Goal: Task Accomplishment & Management: Use online tool/utility

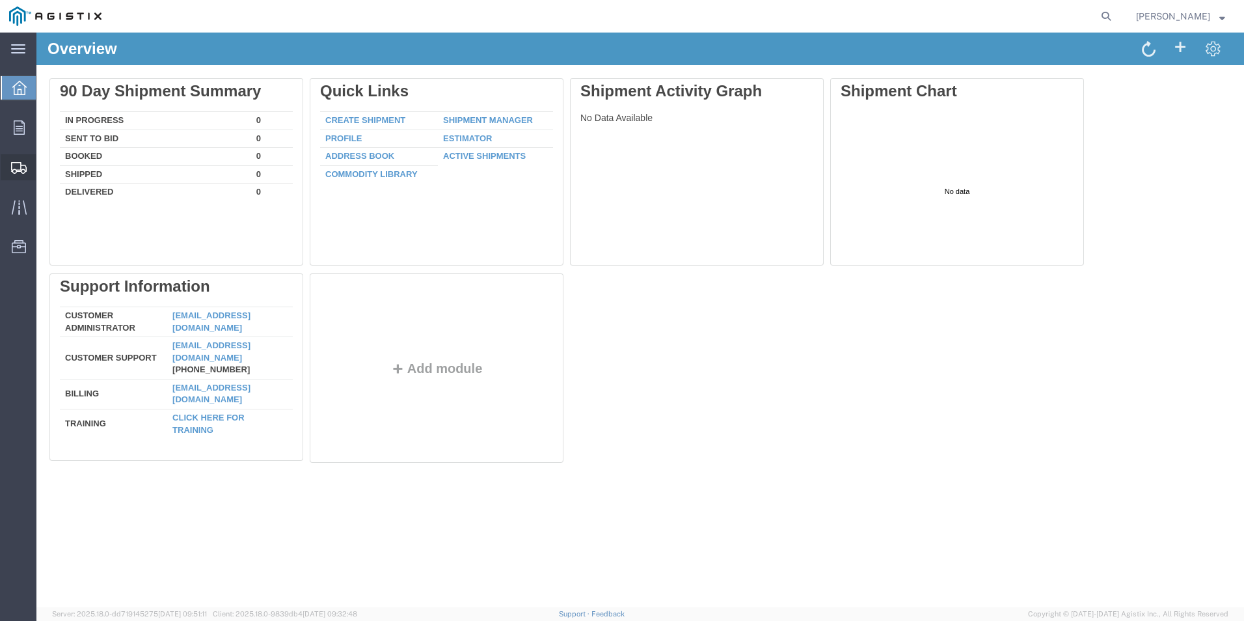
click at [20, 168] on icon at bounding box center [19, 168] width 16 height 12
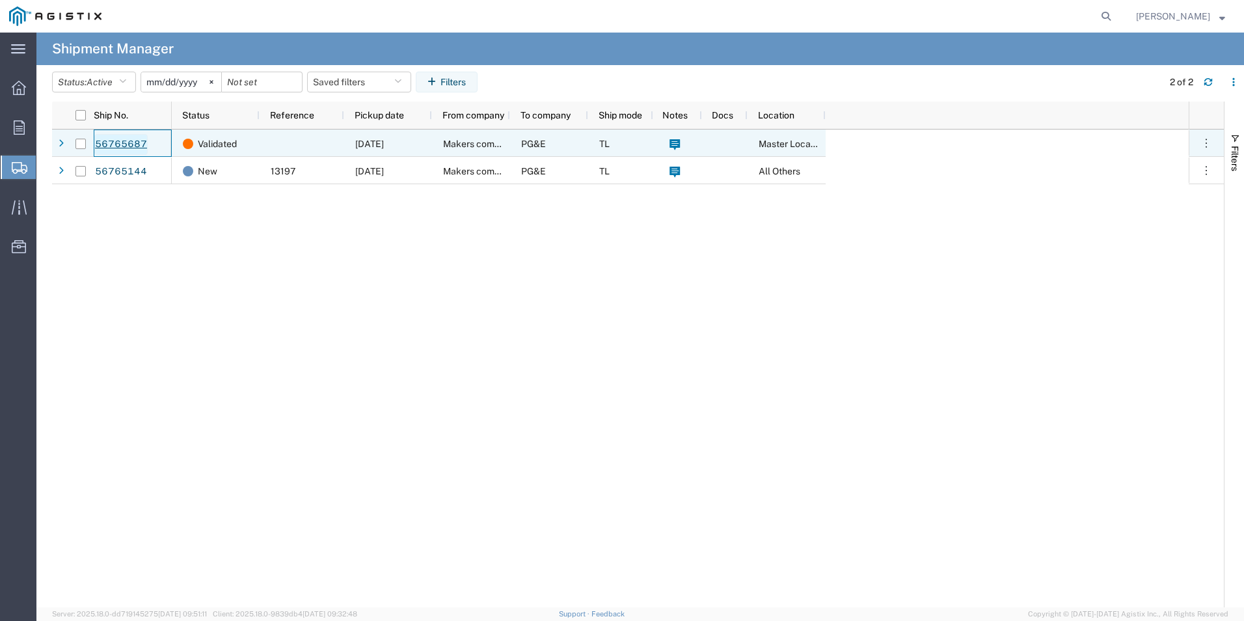
click at [125, 148] on link "56765687" at bounding box center [120, 144] width 53 height 21
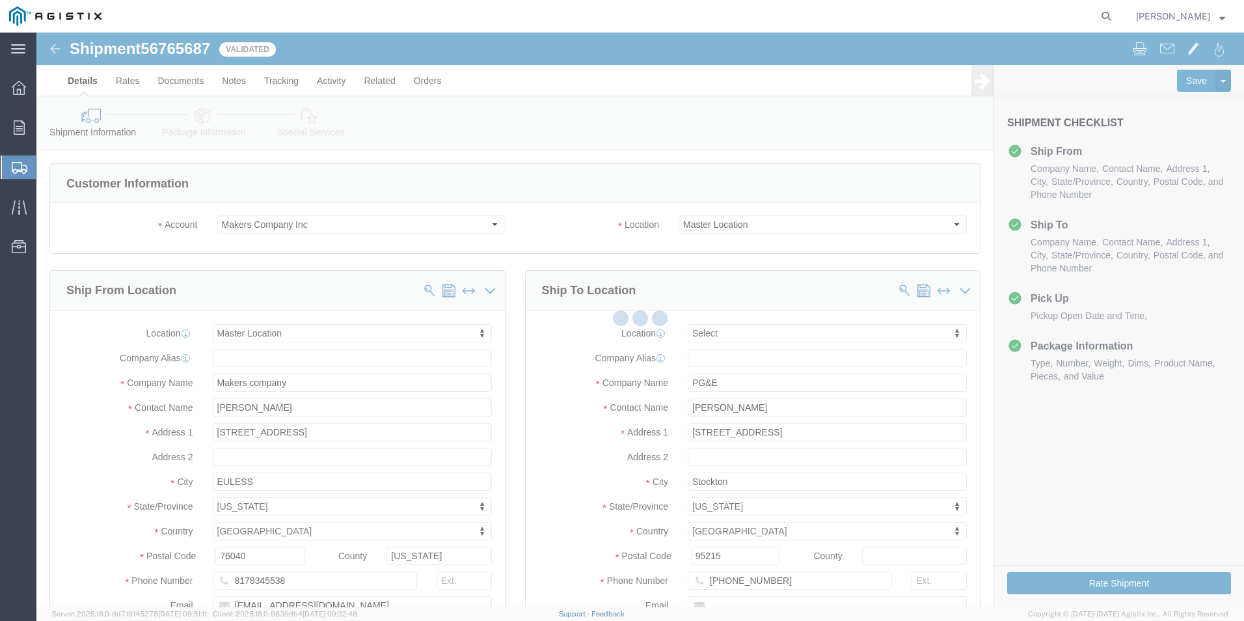
select select
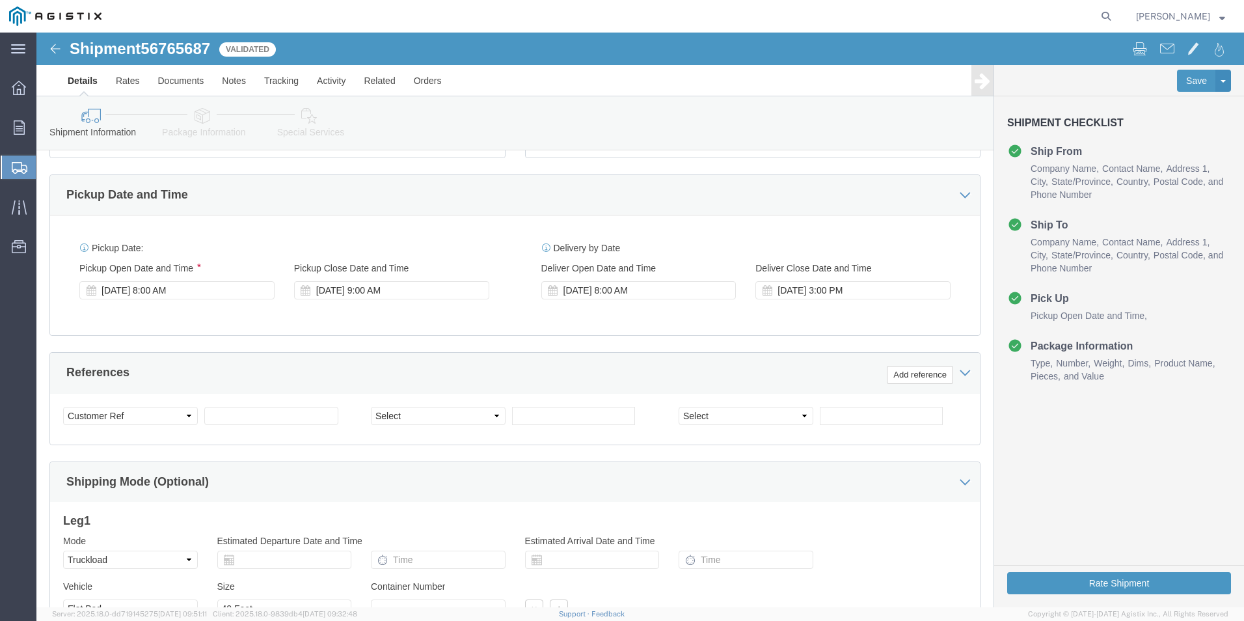
scroll to position [519, 0]
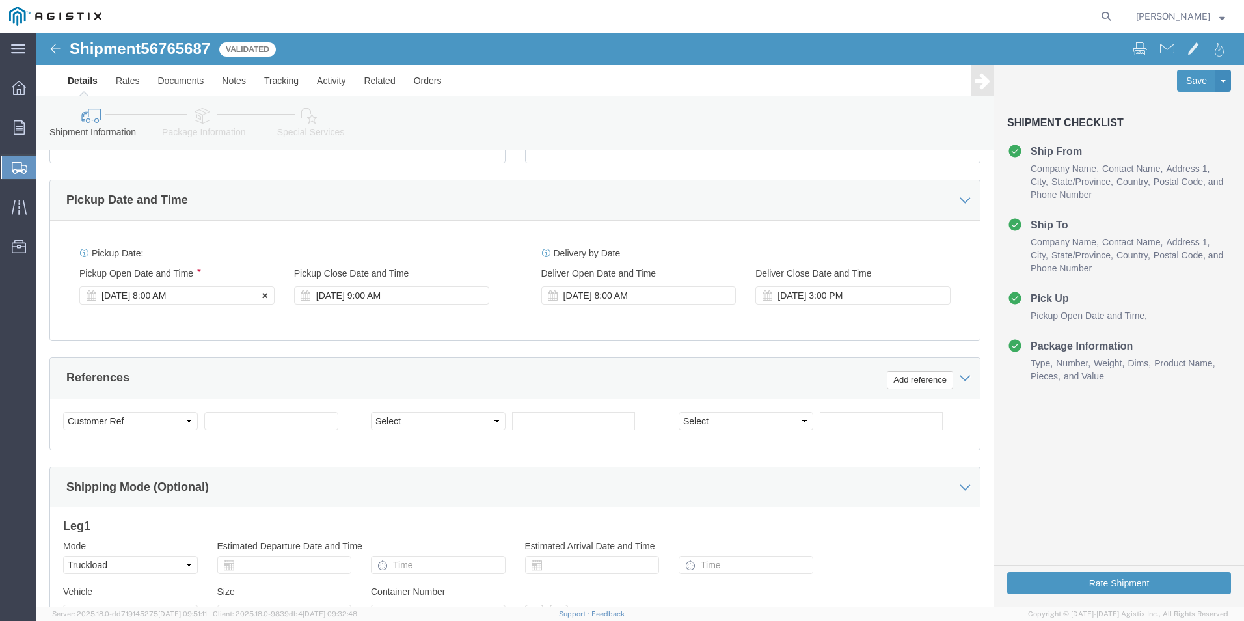
click div "Sep 15 2025 8:00 AM"
click div "Pickup Date: Pickup Start Date Pickup Start Time Pickup Open Date and Time Sep …"
click button "Rate Shipment"
